Goal: Task Accomplishment & Management: Manage account settings

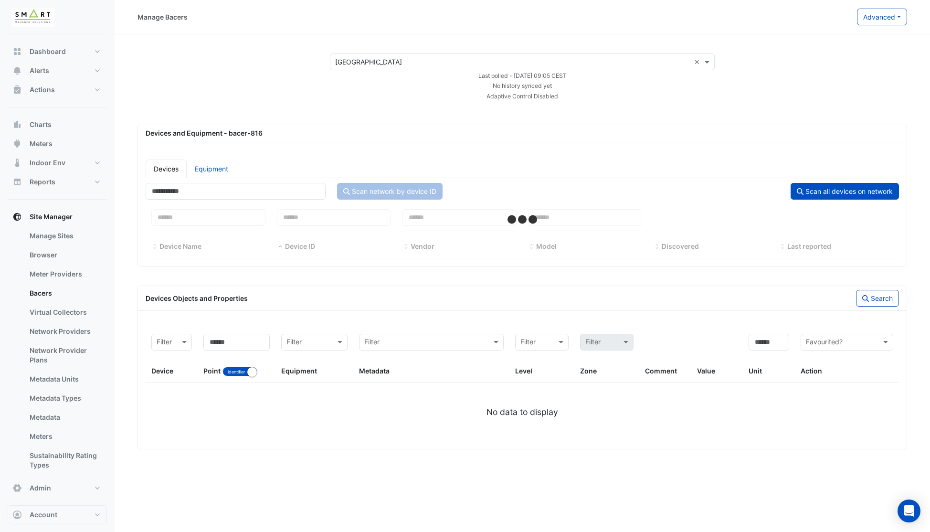
select select "***"
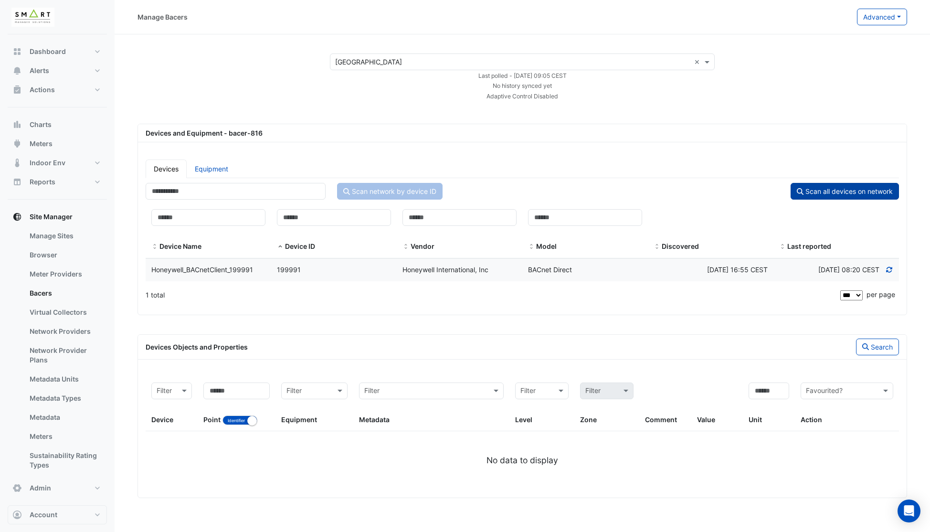
click at [847, 193] on button "Scan all devices on network" at bounding box center [844, 191] width 108 height 17
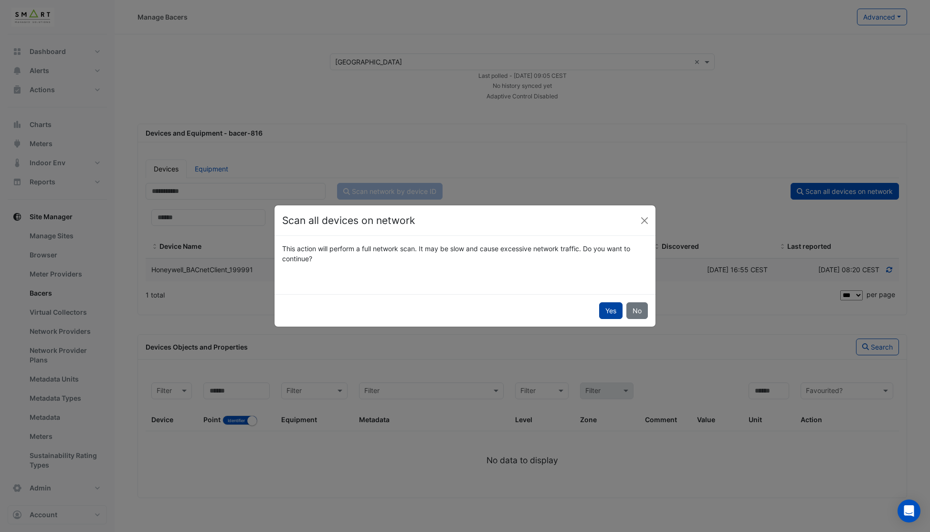
click at [612, 313] on button "Yes" at bounding box center [610, 310] width 23 height 17
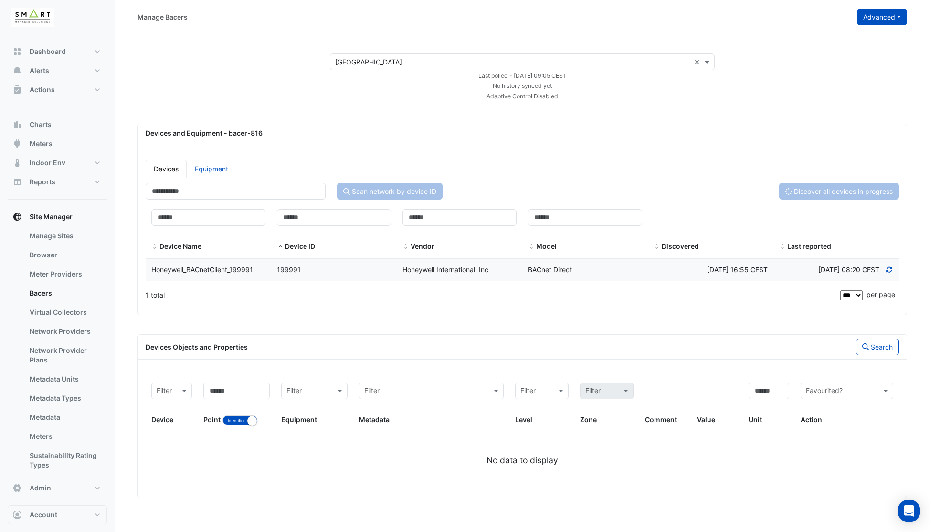
click at [871, 21] on button "Advanced" at bounding box center [882, 17] width 50 height 17
click at [839, 80] on span "Configure bacer-816" at bounding box center [833, 79] width 65 height 8
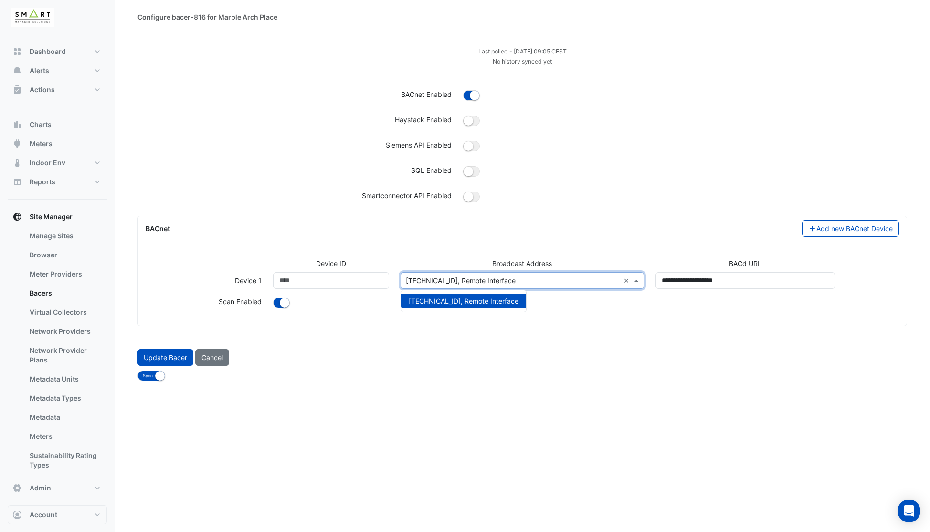
click at [536, 280] on input "text" at bounding box center [513, 281] width 214 height 10
click at [551, 195] on div at bounding box center [684, 199] width 455 height 18
click at [584, 281] on input "text" at bounding box center [513, 281] width 214 height 10
click at [217, 358] on button "Cancel" at bounding box center [212, 357] width 34 height 17
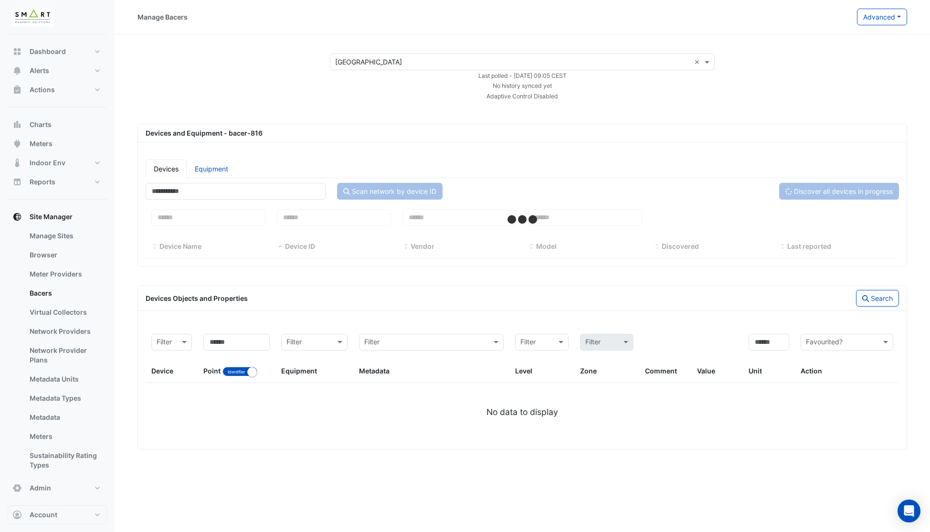
select select "***"
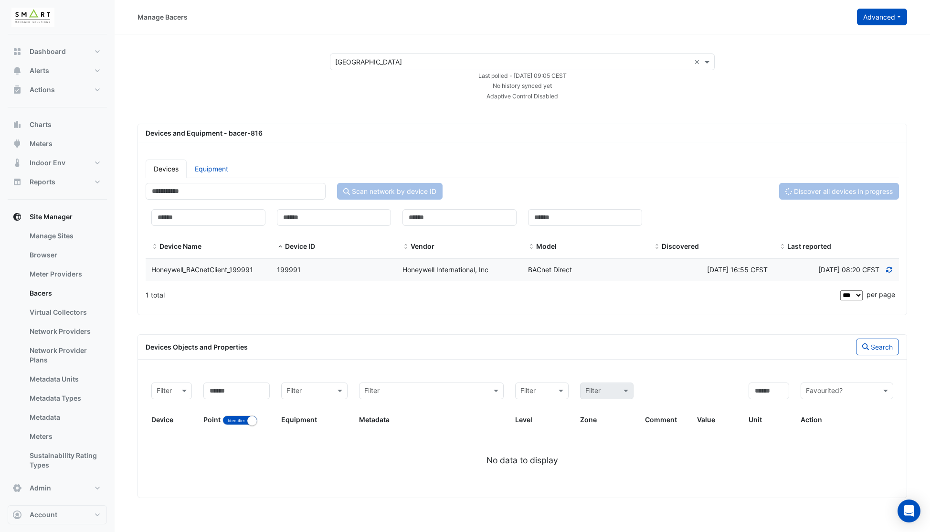
click at [872, 23] on button "Advanced" at bounding box center [882, 17] width 50 height 17
click at [845, 80] on span "Configure bacer-816" at bounding box center [833, 79] width 65 height 8
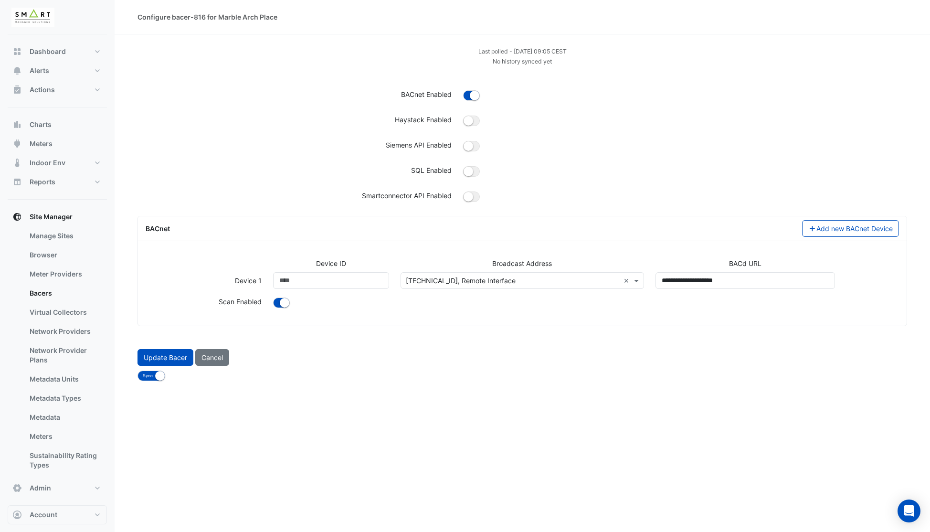
click at [567, 278] on input "text" at bounding box center [513, 281] width 214 height 10
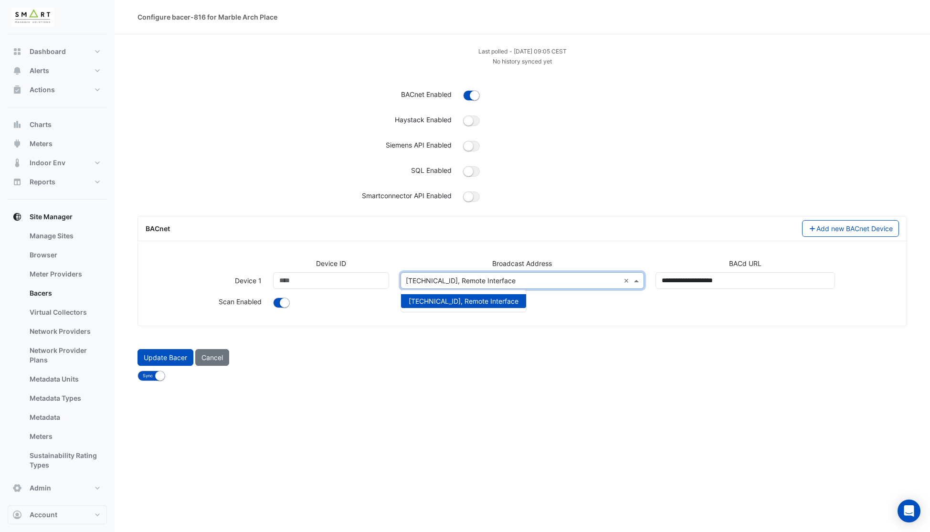
click at [574, 241] on div "BACnet Add new BACnet Device Device ID Broadcast Address BACd URL Device 1 Devi…" at bounding box center [521, 271] width 769 height 110
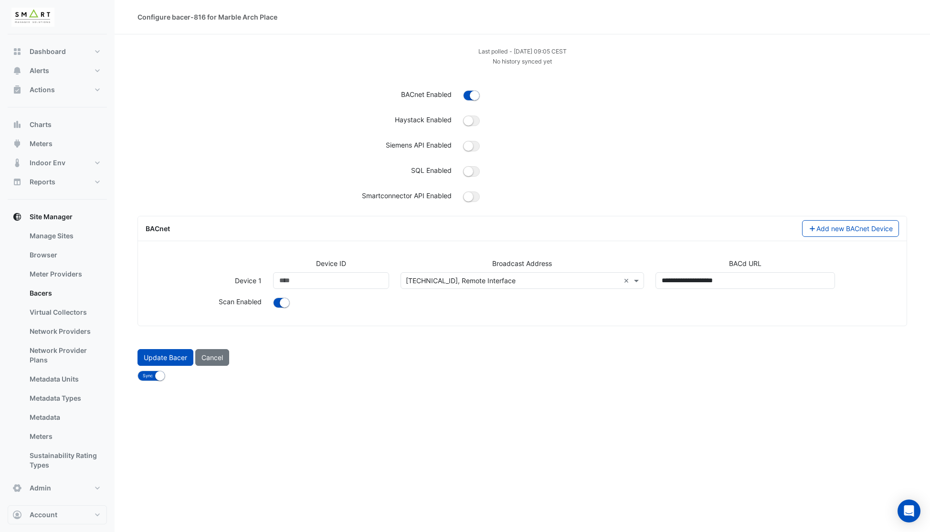
click at [534, 282] on input "text" at bounding box center [513, 281] width 214 height 10
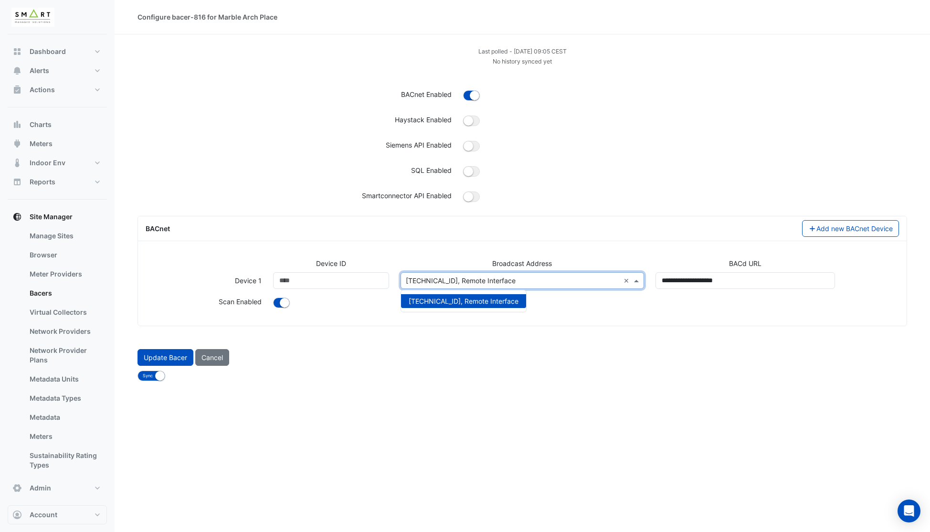
click at [534, 282] on input "text" at bounding box center [513, 281] width 214 height 10
drag, startPoint x: 508, startPoint y: 354, endPoint x: 503, endPoint y: 353, distance: 5.3
click at [508, 354] on div "Update Bacer Cancel" at bounding box center [522, 357] width 781 height 17
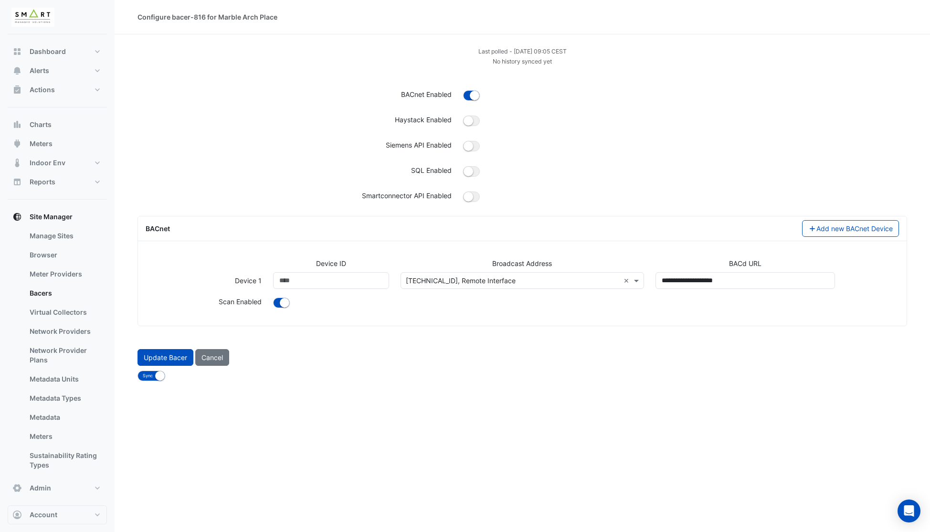
click at [472, 280] on input "text" at bounding box center [513, 281] width 214 height 10
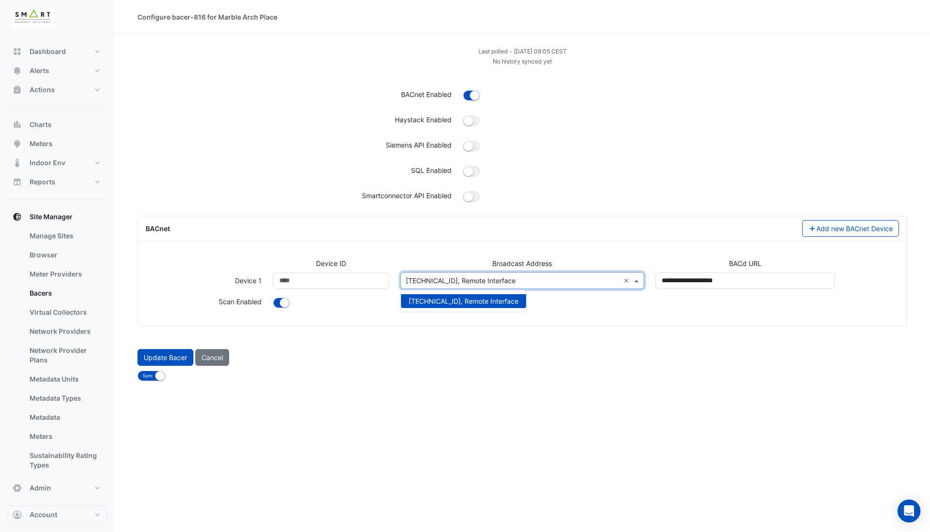
click at [472, 280] on input "text" at bounding box center [513, 281] width 214 height 10
click at [444, 244] on div "BACnet Add new BACnet Device Device ID Broadcast Address BACd URL Device 1 Devi…" at bounding box center [521, 271] width 769 height 110
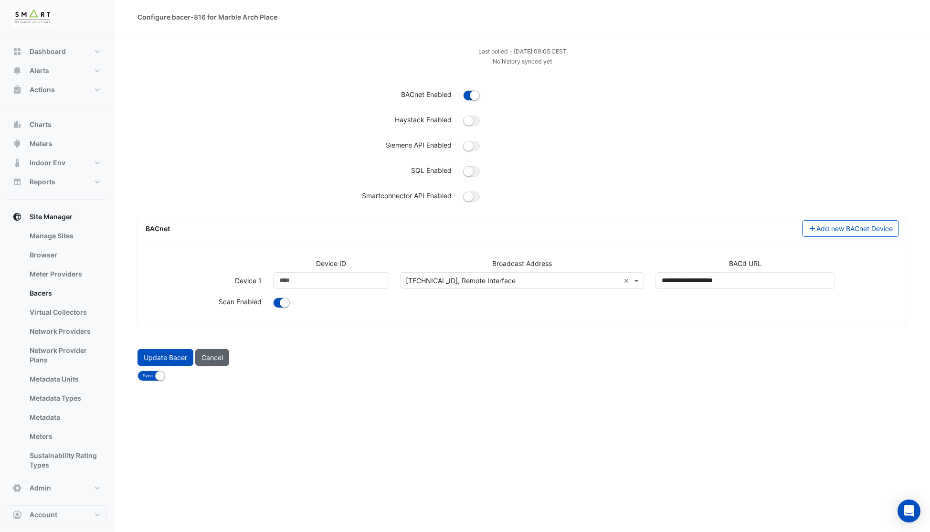
click at [213, 356] on button "Cancel" at bounding box center [212, 357] width 34 height 17
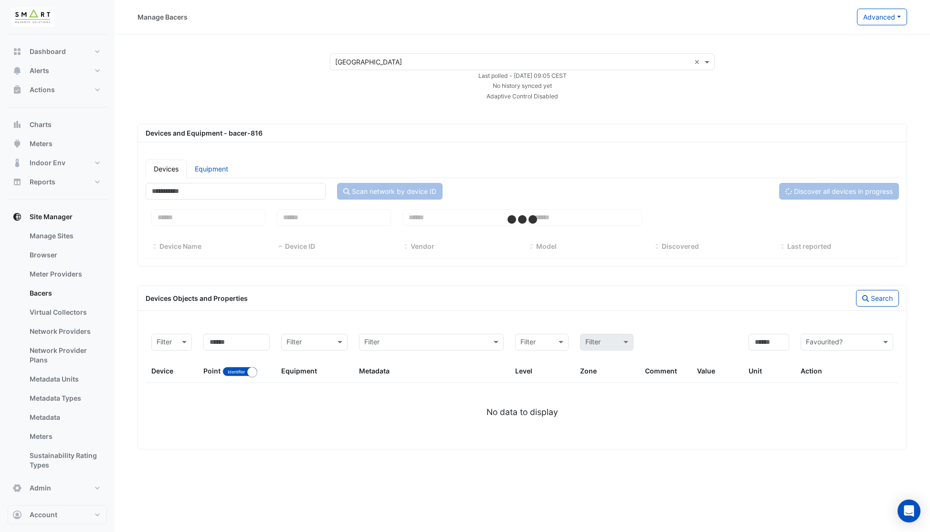
select select "***"
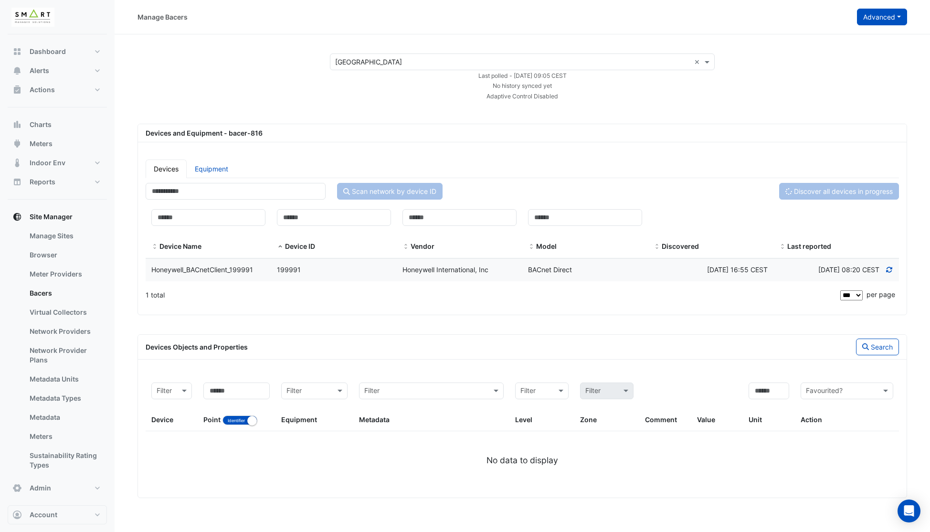
click at [863, 21] on button "Advanced" at bounding box center [882, 17] width 50 height 17
click at [843, 76] on span "Configure bacer-816" at bounding box center [833, 79] width 65 height 8
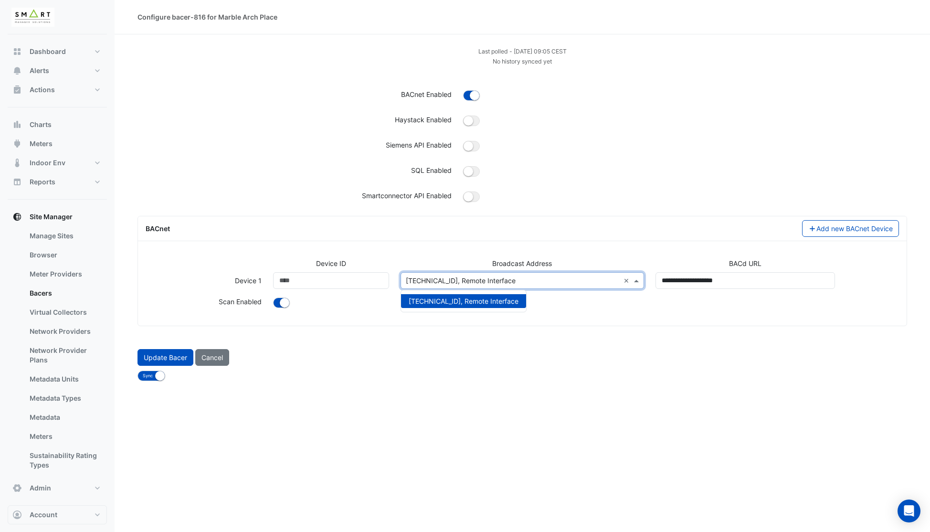
click at [637, 282] on span at bounding box center [637, 280] width 12 height 10
click at [529, 382] on div "Configure bacer-816 for Marble Arch Place Last polled - [DATE] 09:05 CEST No hi…" at bounding box center [522, 266] width 815 height 532
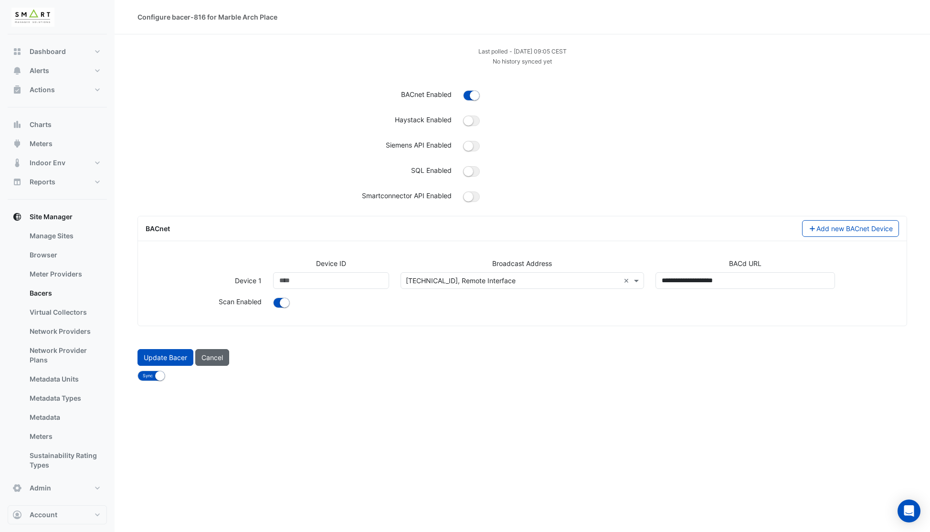
click at [212, 358] on button "Cancel" at bounding box center [212, 357] width 34 height 17
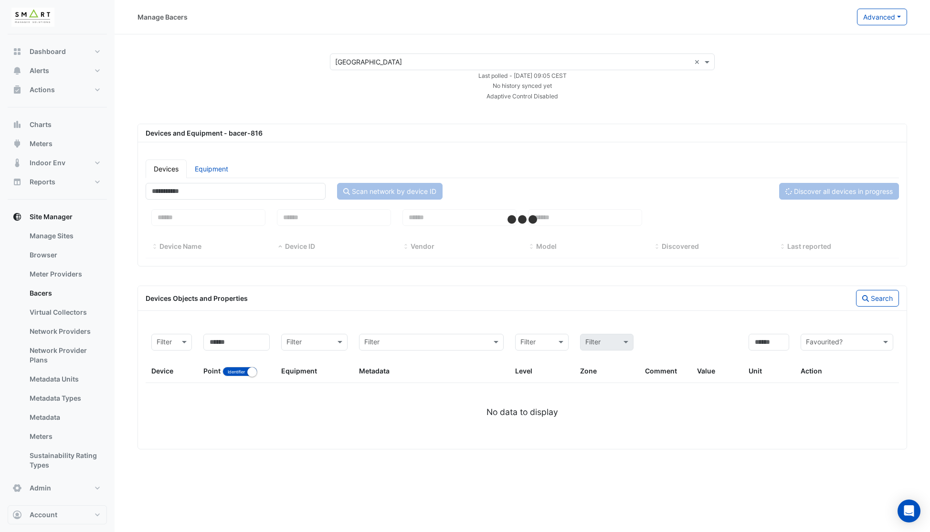
select select "***"
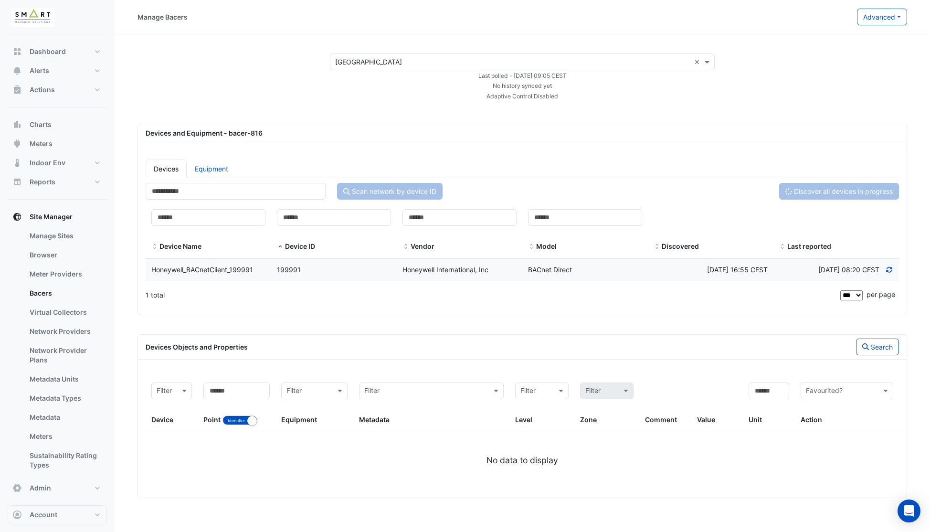
click at [356, 269] on div "199991" at bounding box center [333, 269] width 125 height 11
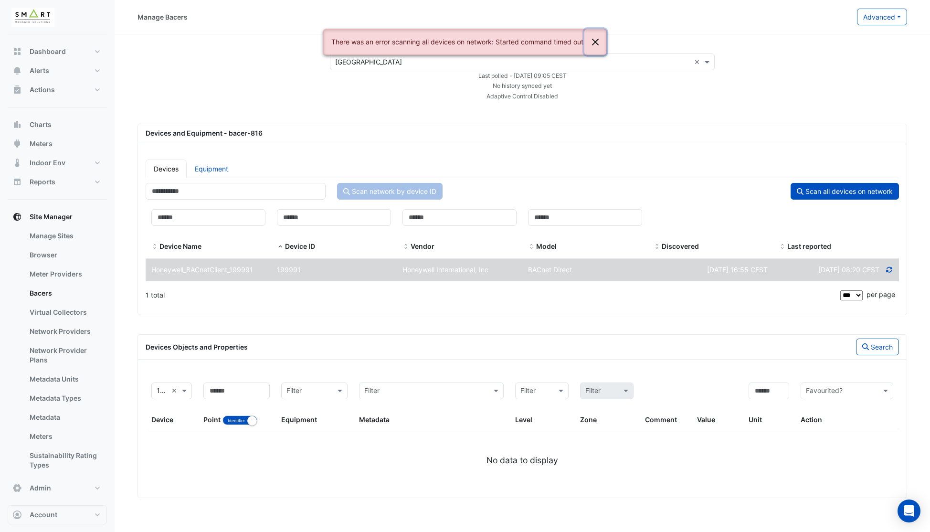
click at [596, 42] on button "Close" at bounding box center [595, 42] width 22 height 26
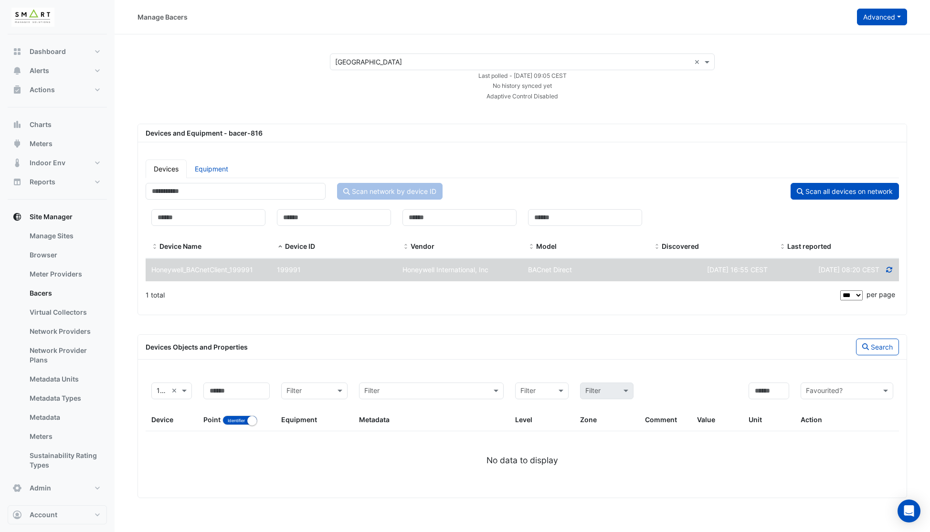
click at [869, 21] on button "Advanced" at bounding box center [882, 17] width 50 height 17
click at [831, 79] on span "Configure bacer-816" at bounding box center [833, 79] width 65 height 8
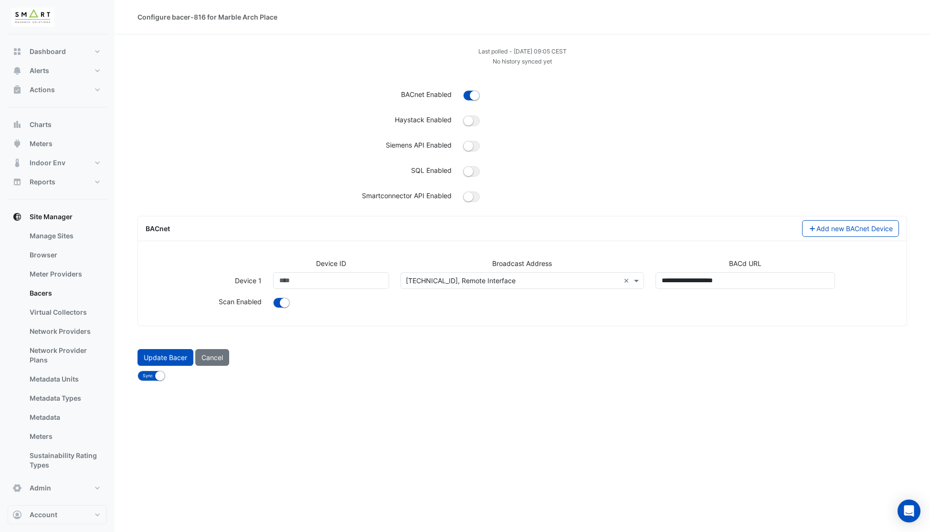
click at [505, 282] on input "text" at bounding box center [513, 281] width 214 height 10
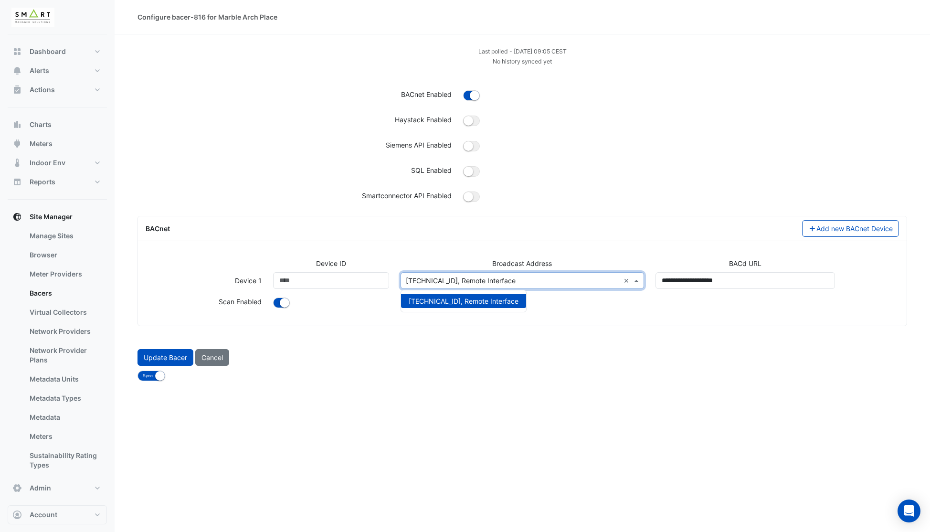
click at [584, 311] on div "Device ID Broadcast Address BACd URL Device 1 Device ID ***** Broadcast Address…" at bounding box center [522, 288] width 764 height 60
click at [567, 283] on input "text" at bounding box center [513, 281] width 214 height 10
click at [215, 356] on button "Cancel" at bounding box center [212, 357] width 34 height 17
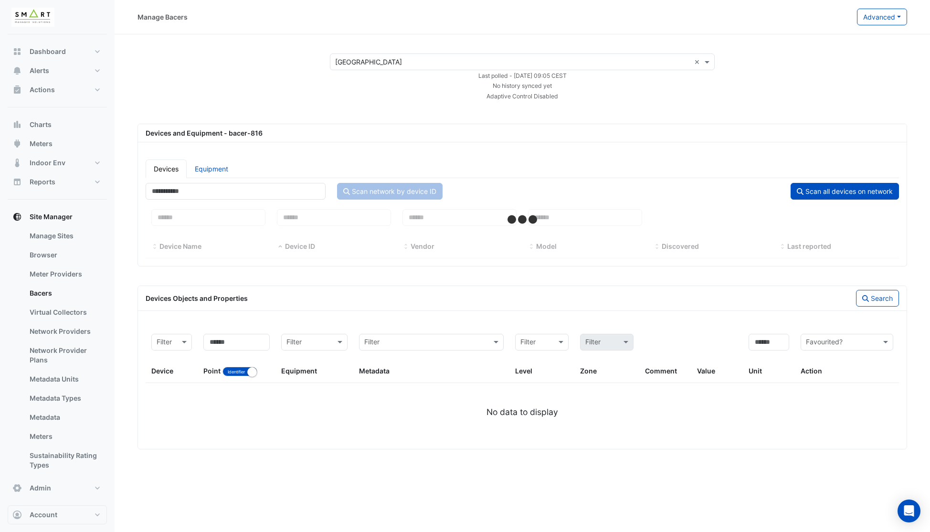
select select "***"
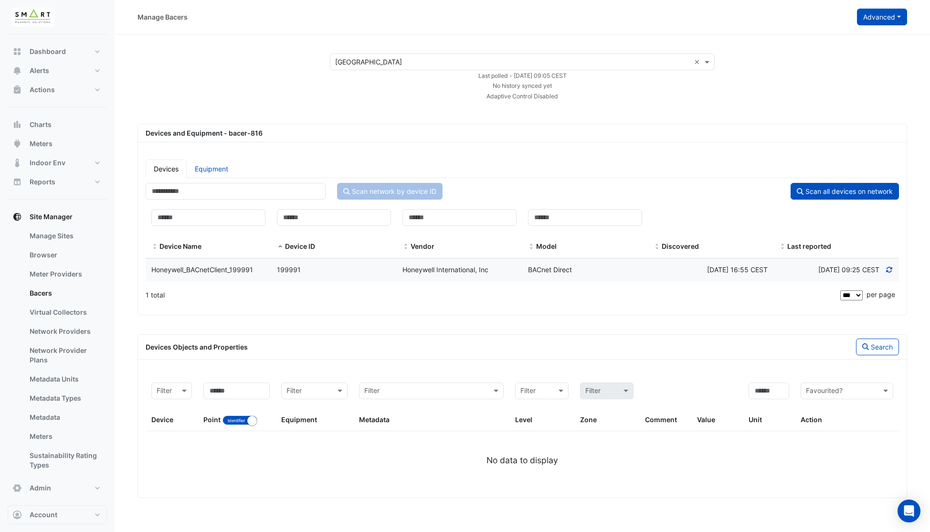
click at [869, 18] on button "Advanced" at bounding box center [882, 17] width 50 height 17
click at [838, 77] on span "Configure bacer-816" at bounding box center [833, 79] width 65 height 8
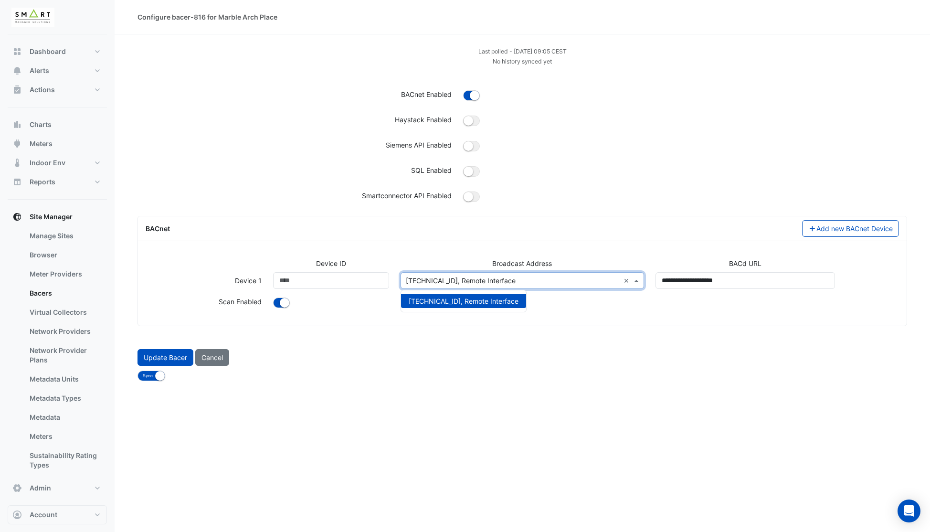
click at [457, 283] on input "text" at bounding box center [513, 281] width 214 height 10
drag, startPoint x: 531, startPoint y: 343, endPoint x: 502, endPoint y: 348, distance: 29.1
click at [528, 344] on form "Last polled - [DATE] 09:05 CEST No history synced yet BACnet Enabled Haystack E…" at bounding box center [521, 213] width 769 height 335
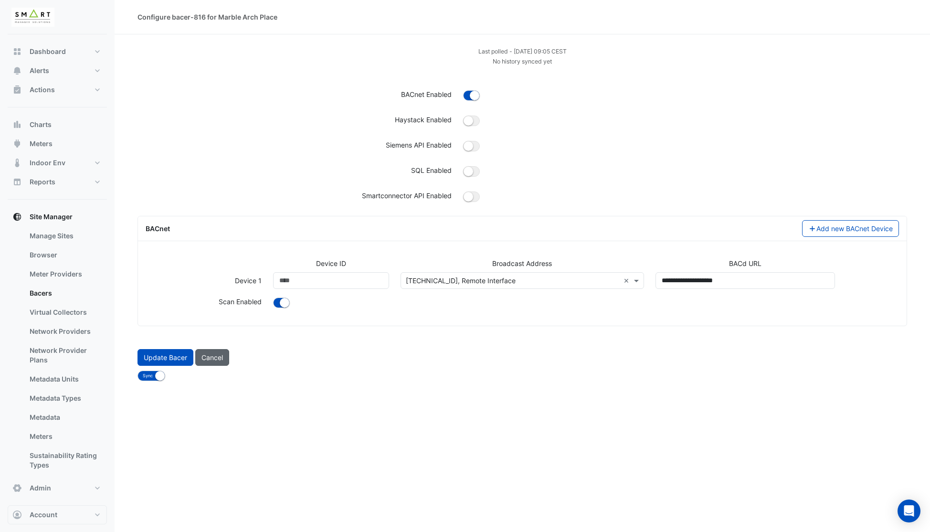
click at [225, 363] on button "Cancel" at bounding box center [212, 357] width 34 height 17
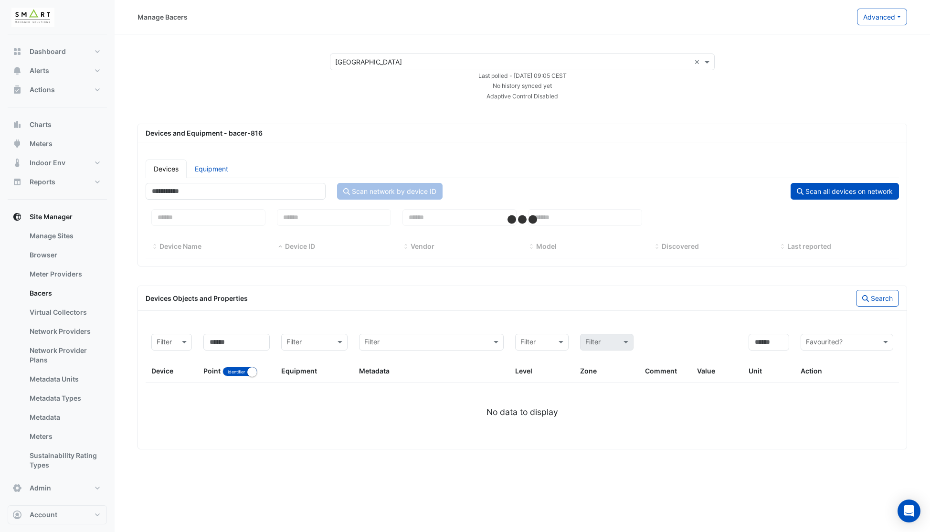
select select "***"
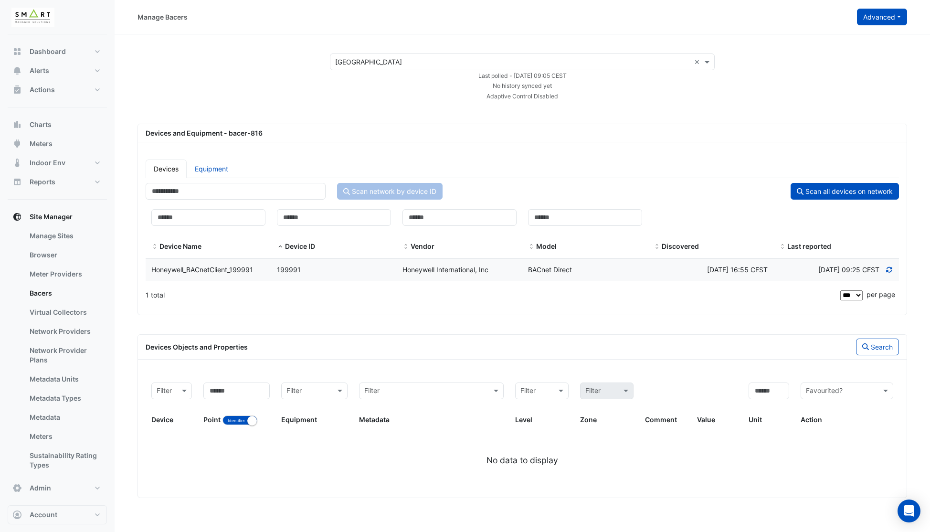
click at [873, 19] on button "Advanced" at bounding box center [882, 17] width 50 height 17
click at [822, 78] on span "Configure bacer-816" at bounding box center [833, 79] width 65 height 8
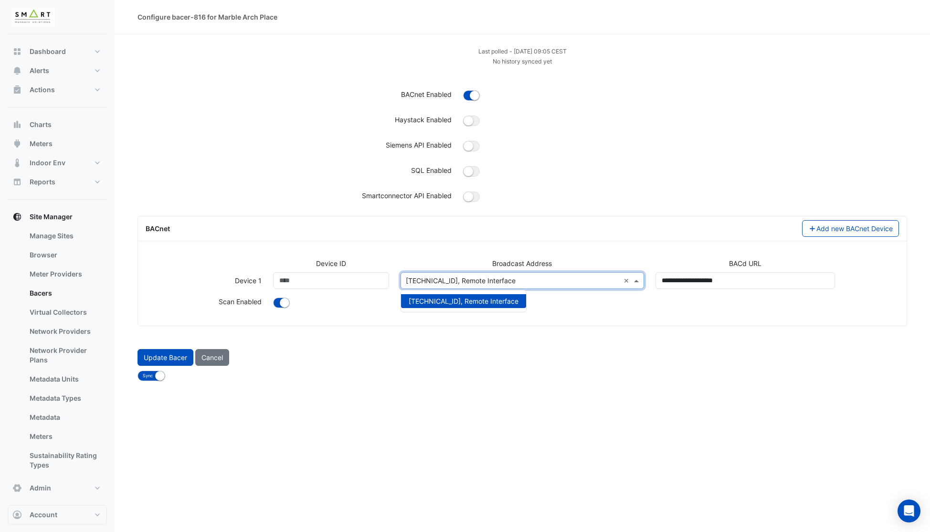
click at [448, 286] on div "Select address or add a new one [TECHNICAL_ID], Remote Interface ×" at bounding box center [521, 280] width 243 height 17
click at [585, 330] on form "Last polled - [DATE] 09:05 CEST No history synced yet BACnet Enabled Haystack E…" at bounding box center [521, 213] width 769 height 335
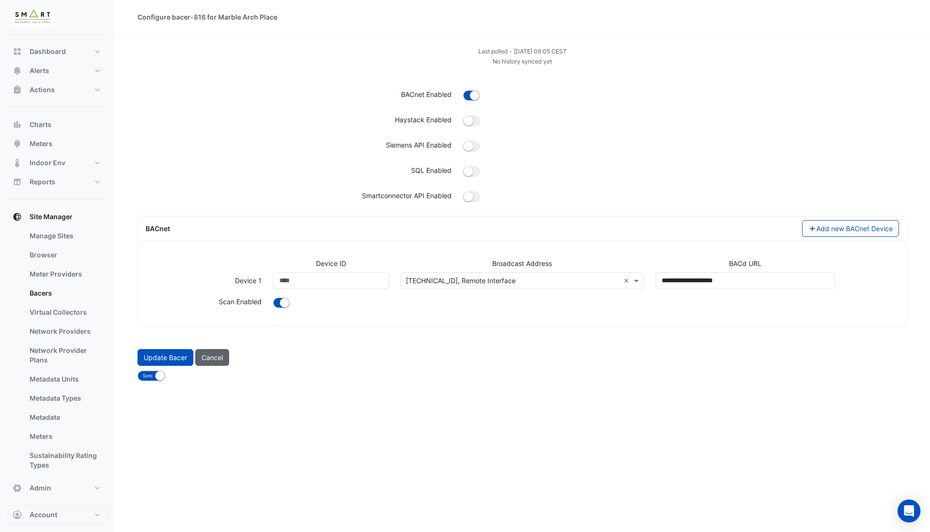
click at [216, 360] on button "Cancel" at bounding box center [212, 357] width 34 height 17
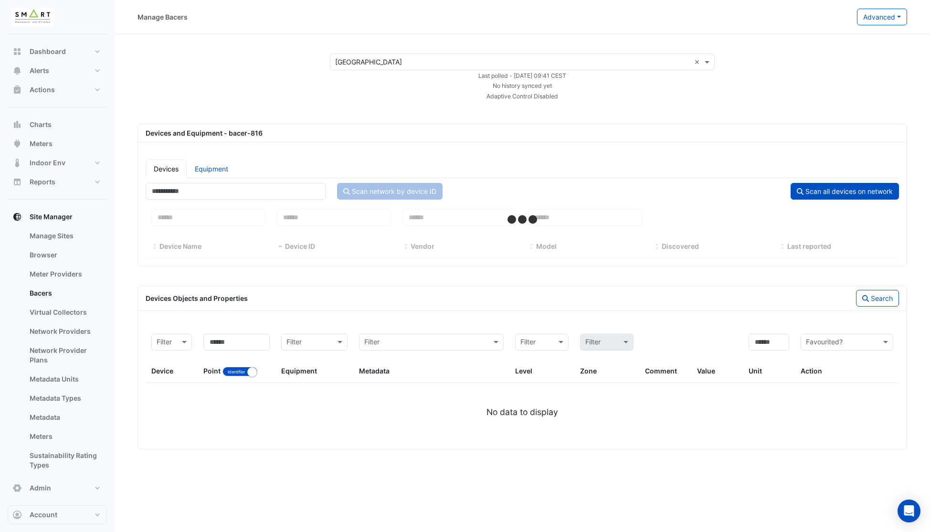
select select "***"
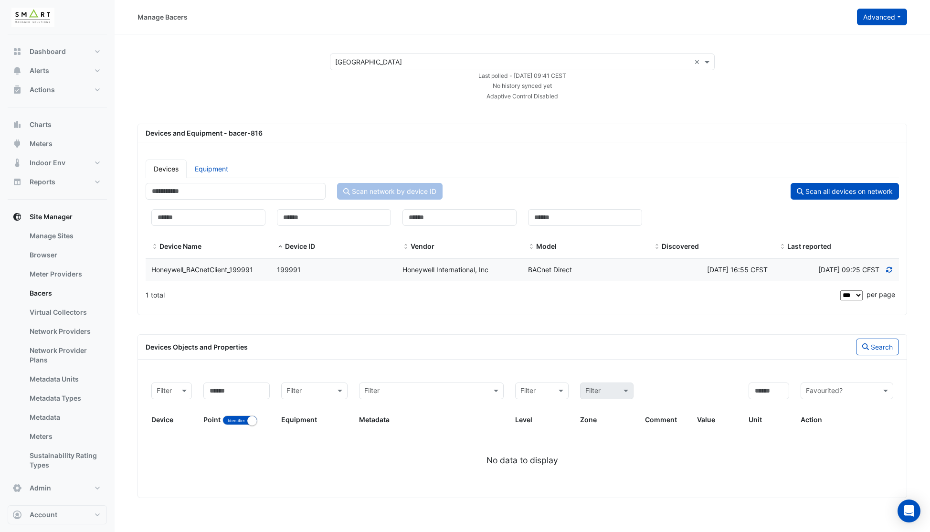
click at [890, 21] on button "Advanced" at bounding box center [882, 17] width 50 height 17
click at [818, 80] on span "Configure bacer-816" at bounding box center [833, 79] width 65 height 8
